Goal: Transaction & Acquisition: Purchase product/service

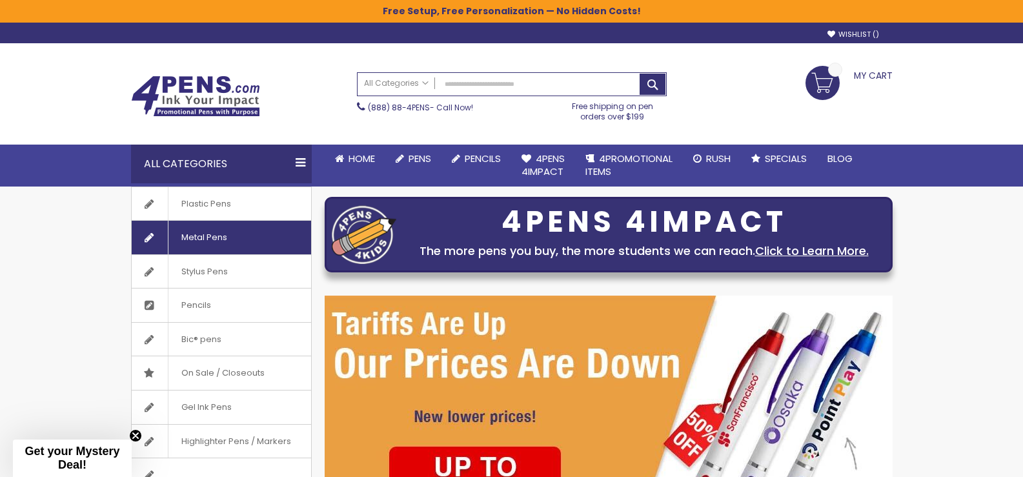
click at [187, 239] on span "Metal Pens" at bounding box center [204, 238] width 72 height 34
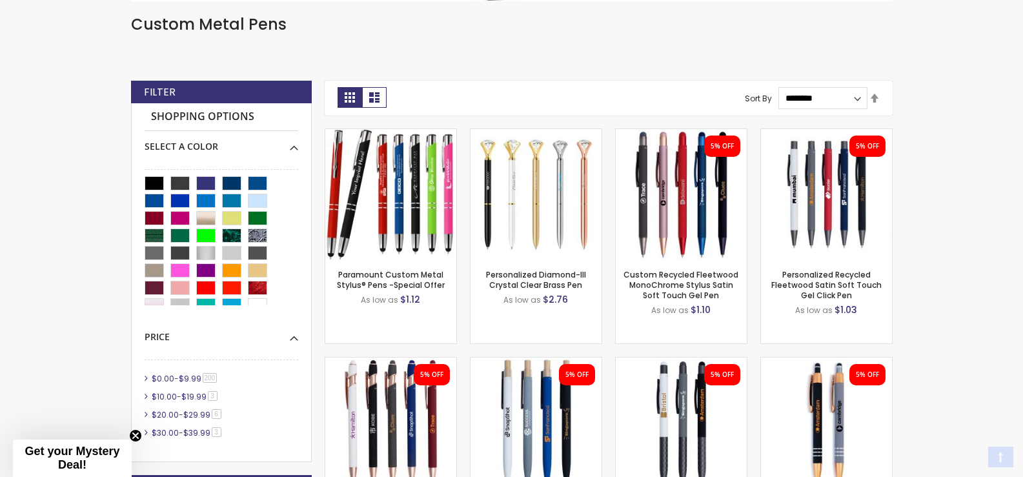
scroll to position [323, 0]
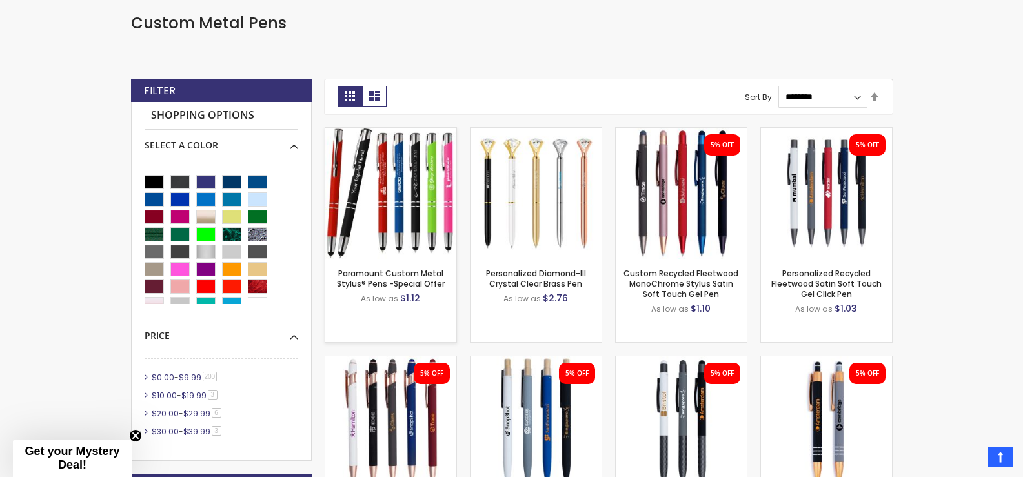
click at [383, 192] on img at bounding box center [390, 193] width 131 height 131
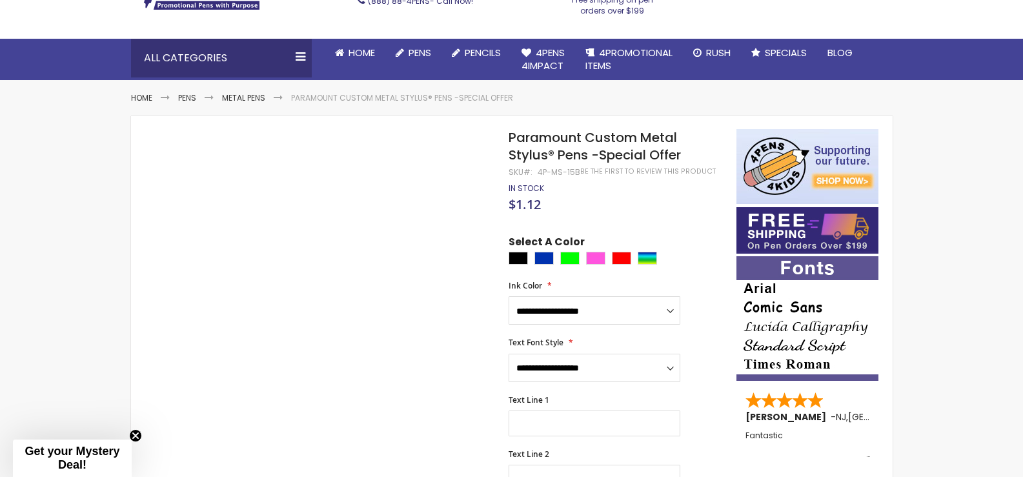
scroll to position [129, 0]
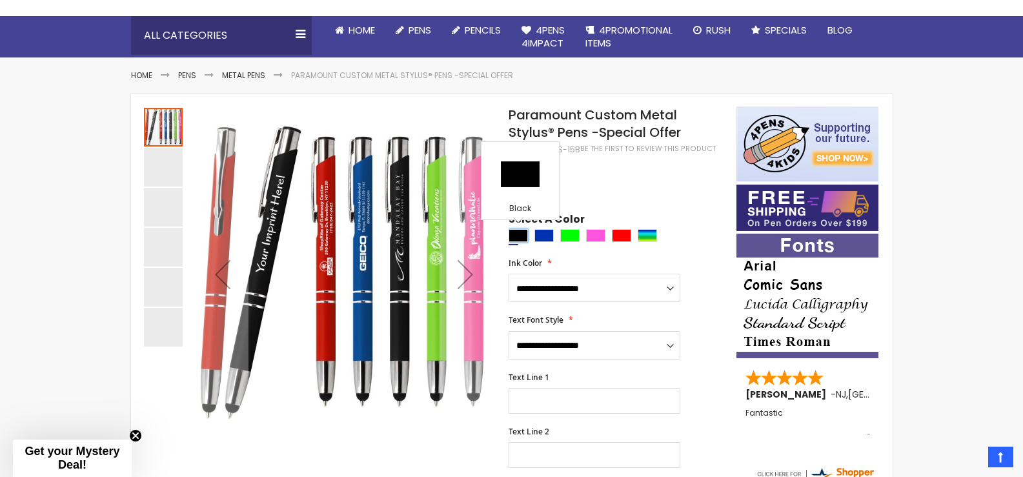
click at [521, 237] on div "Black" at bounding box center [518, 235] width 19 height 13
type input "****"
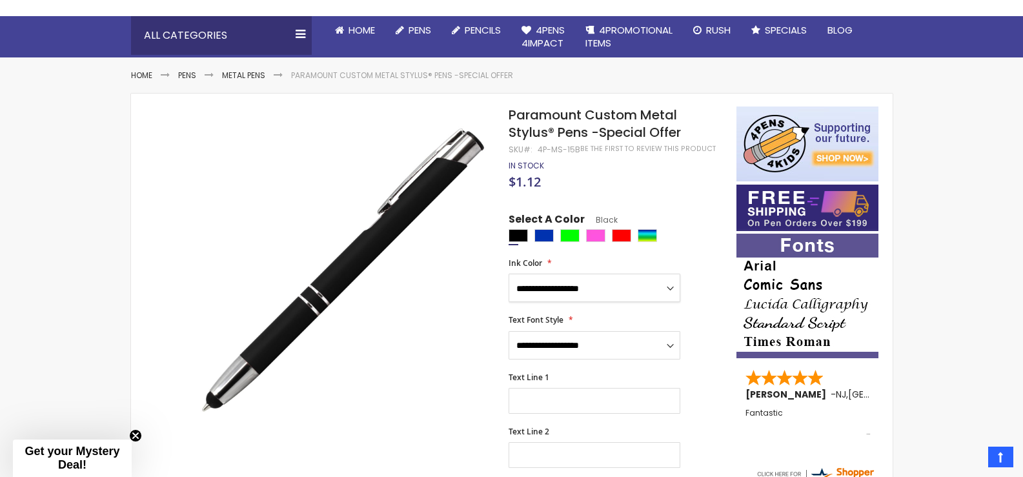
click at [608, 287] on select "**********" at bounding box center [595, 288] width 172 height 28
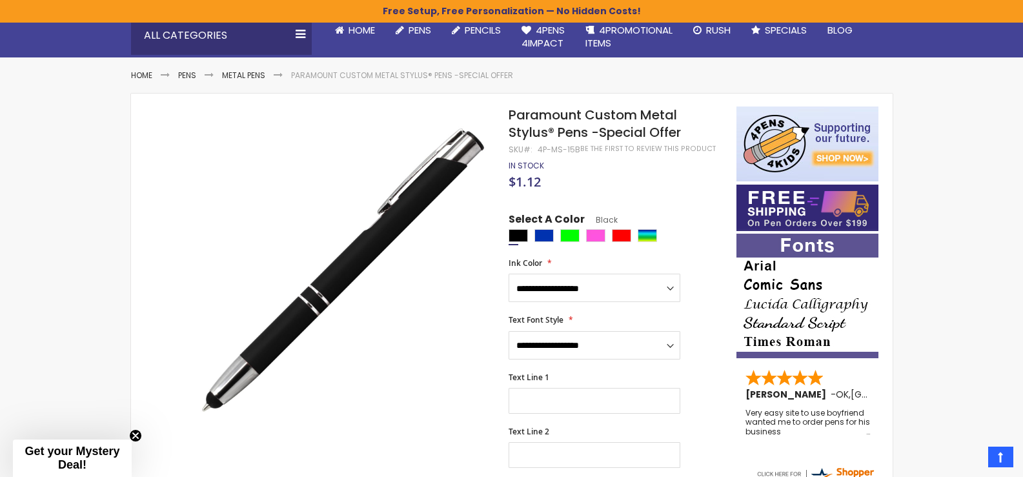
click at [693, 230] on div at bounding box center [619, 237] width 221 height 16
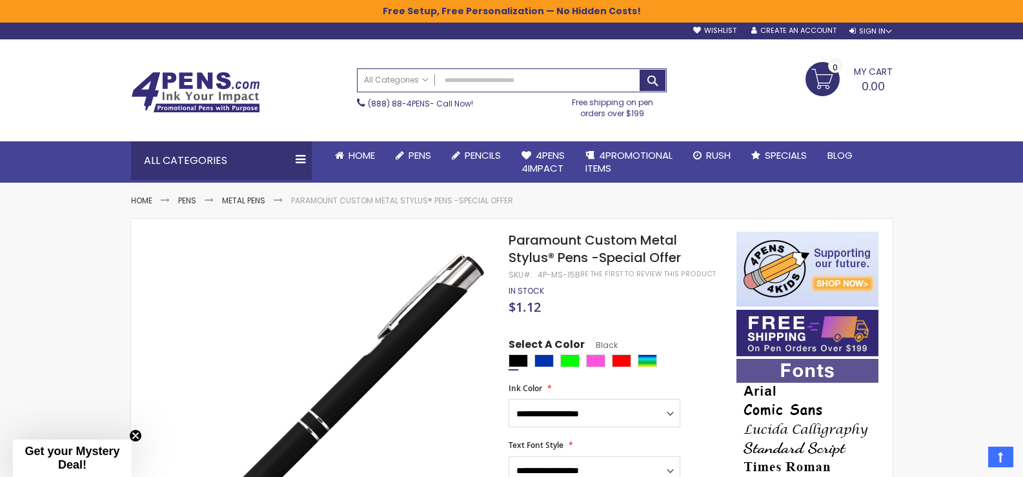
scroll to position [0, 0]
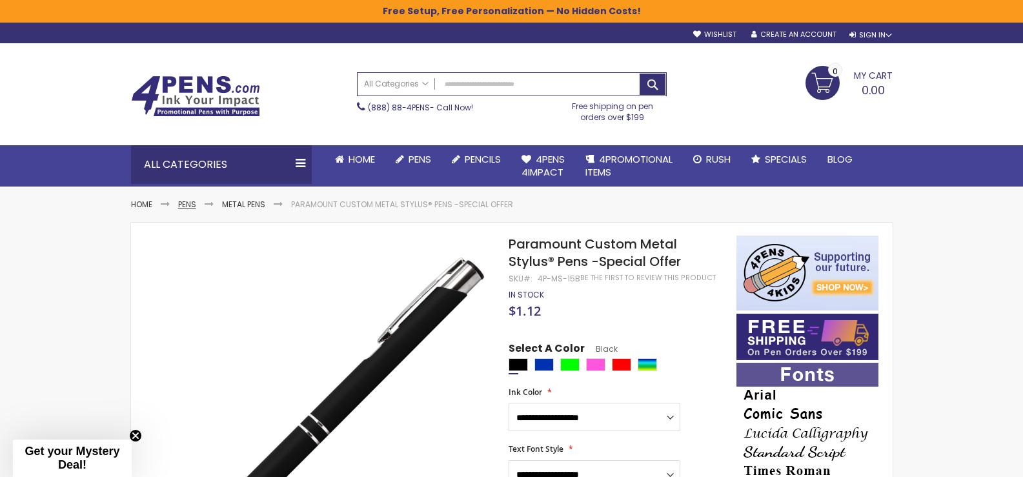
click at [183, 203] on link "Pens" at bounding box center [187, 204] width 18 height 11
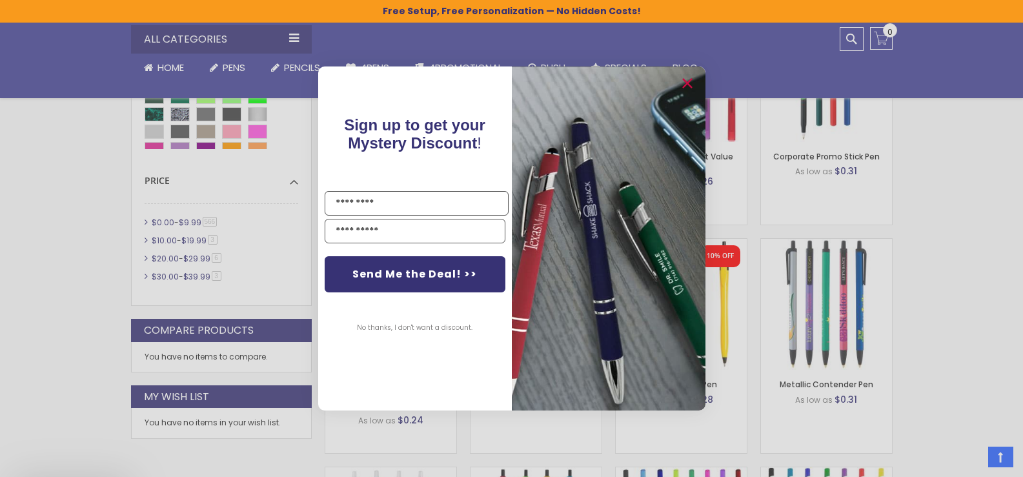
scroll to position [733, 0]
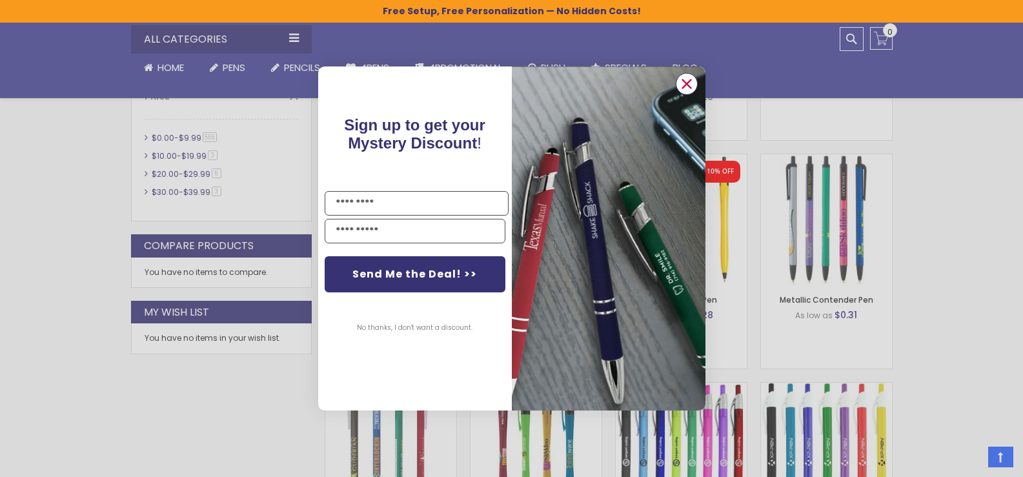
click at [687, 85] on icon "Close dialog" at bounding box center [686, 83] width 8 height 8
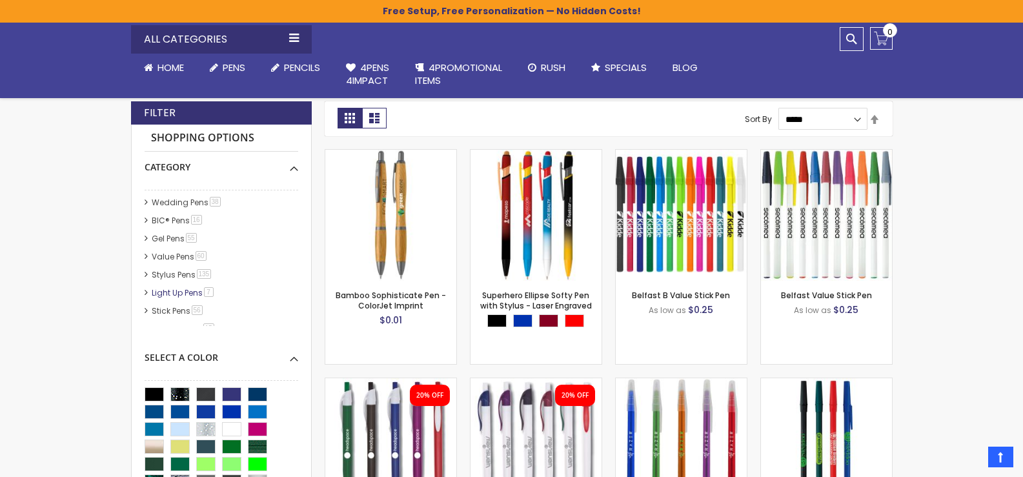
scroll to position [129, 0]
click at [190, 243] on link "Stylus Pens 135 item" at bounding box center [182, 242] width 68 height 11
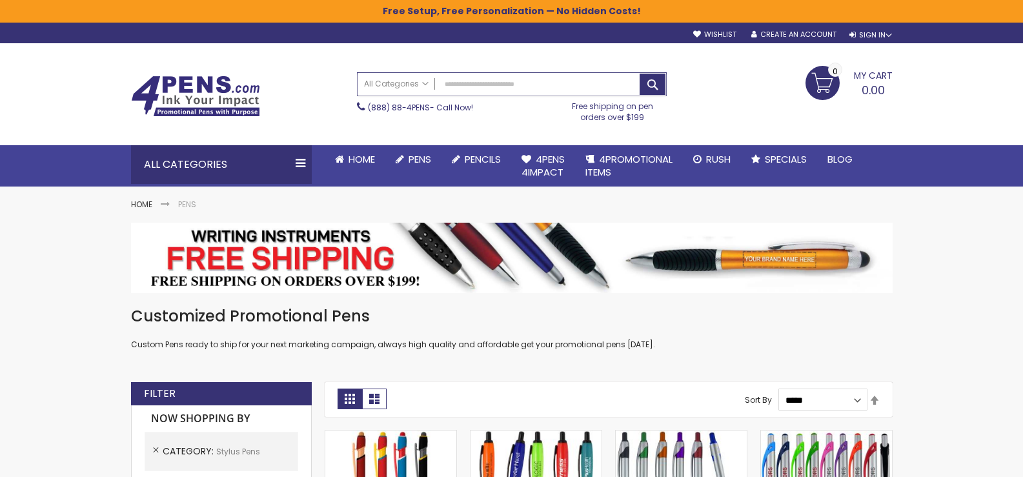
drag, startPoint x: 454, startPoint y: 82, endPoint x: 467, endPoint y: 79, distance: 12.7
click at [455, 82] on input "Search" at bounding box center [512, 84] width 308 height 23
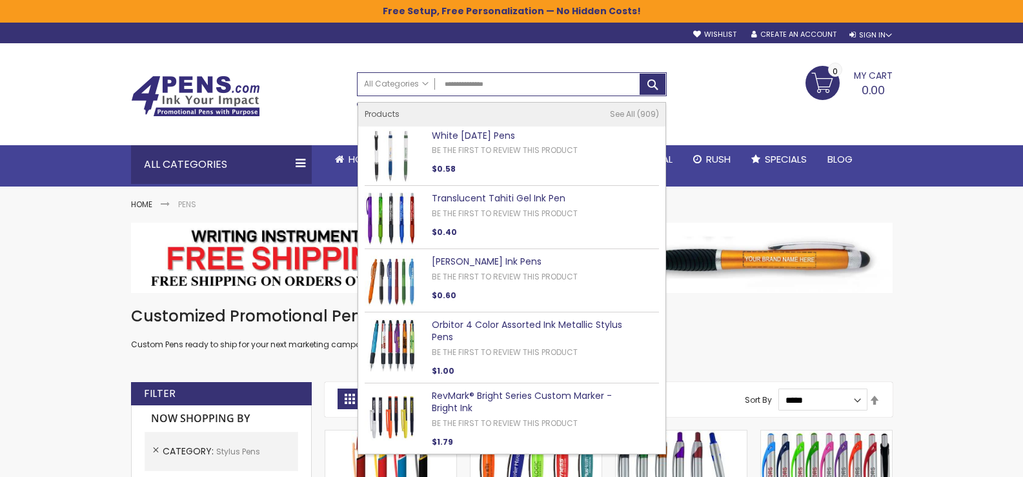
type input "**********"
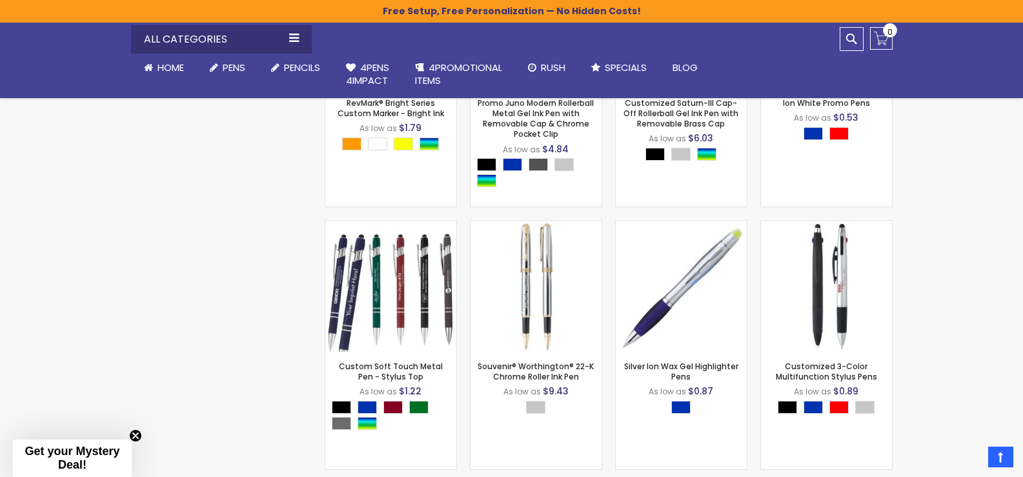
scroll to position [774, 0]
